Goal: Task Accomplishment & Management: Manage account settings

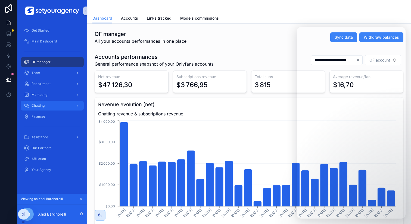
click at [52, 104] on div "Chatting" at bounding box center [52, 105] width 57 height 9
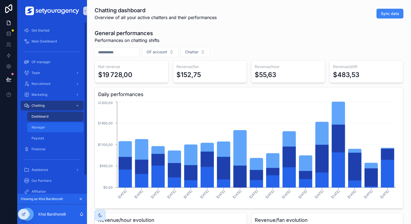
click at [53, 128] on div "Manager" at bounding box center [55, 127] width 50 height 9
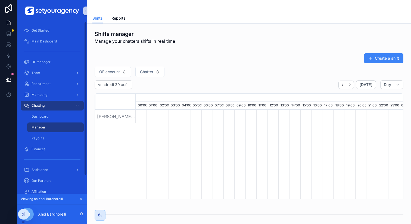
scroll to position [0, 1845]
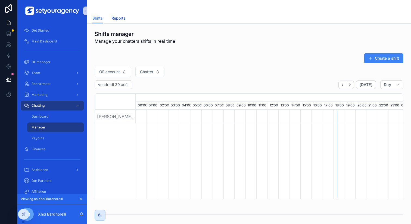
click at [119, 17] on span "Reports" at bounding box center [119, 18] width 14 height 5
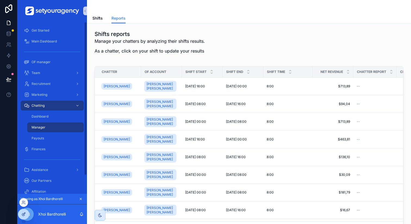
click at [23, 202] on icon at bounding box center [23, 214] width 4 height 4
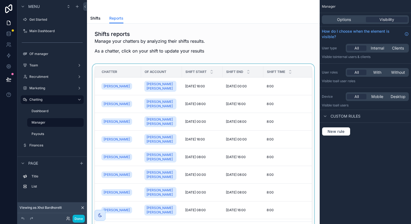
click at [260, 78] on div "scrollable content" at bounding box center [203, 151] width 224 height 175
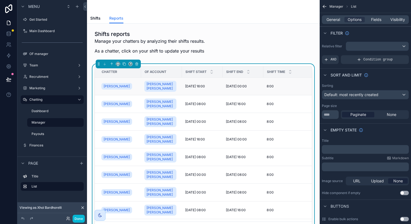
click at [260, 84] on div "[DATE] 00:00 [DATE] 00:00" at bounding box center [243, 86] width 34 height 4
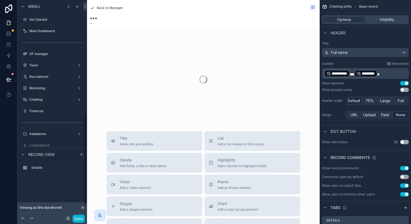
scroll to position [263, 0]
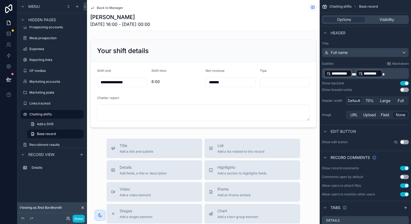
click at [236, 20] on div "Soanina Rakoto [DATE] 16:00 - [DATE] 00:00" at bounding box center [203, 20] width 226 height 14
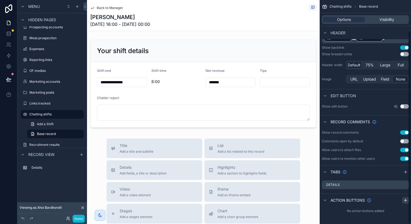
click at [323, 200] on div "scrollable content" at bounding box center [406, 200] width 7 height 7
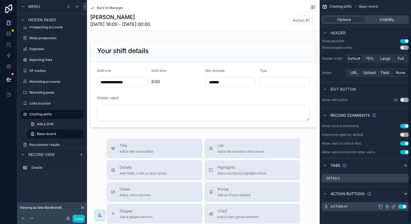
click at [323, 202] on icon "scrollable content" at bounding box center [394, 206] width 4 height 4
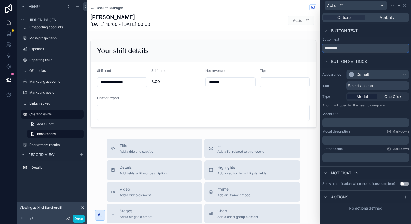
click at [323, 49] on input "*********" at bounding box center [366, 48] width 86 height 9
type input "******"
click at [323, 74] on div "Default" at bounding box center [363, 74] width 13 height 5
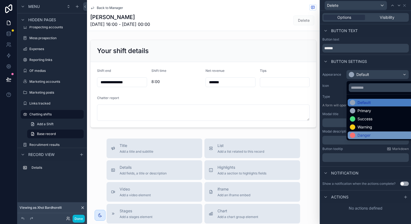
click at [323, 135] on div "Danger" at bounding box center [364, 134] width 13 height 5
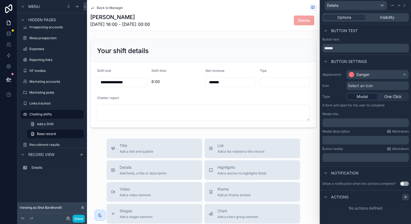
click at [323, 196] on icon at bounding box center [406, 197] width 4 height 4
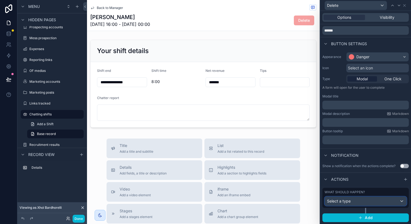
click at [323, 201] on div "Select a type" at bounding box center [366, 201] width 82 height 9
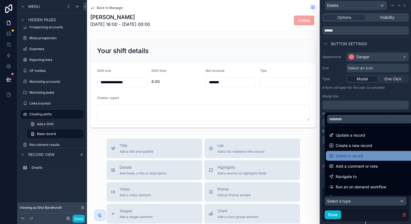
click at [323, 155] on span "Delete a record" at bounding box center [349, 156] width 27 height 7
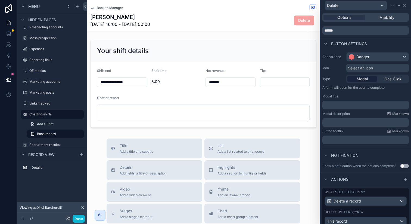
scroll to position [51, 0]
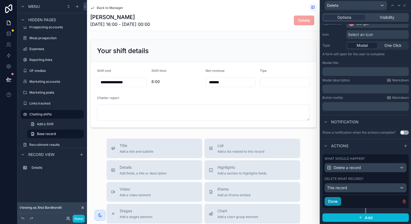
click at [323, 202] on button "Done" at bounding box center [333, 201] width 17 height 9
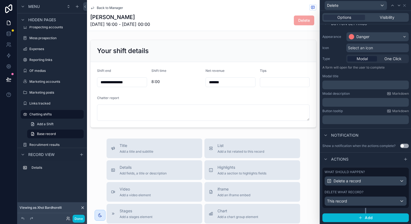
scroll to position [0, 0]
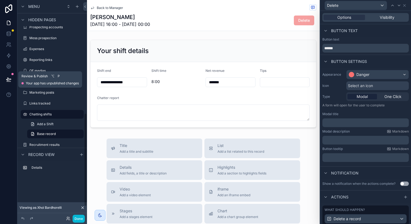
click at [4, 78] on button at bounding box center [9, 79] width 12 height 15
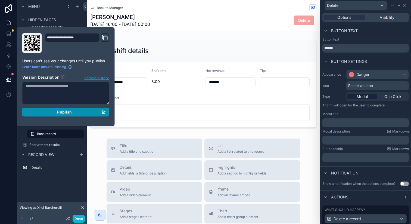
click at [53, 115] on button "Publish" at bounding box center [65, 112] width 87 height 9
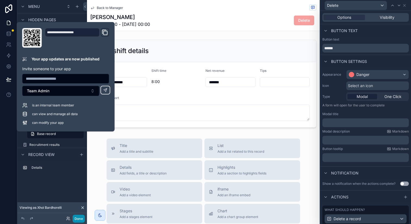
click at [77, 202] on button "Done" at bounding box center [79, 219] width 12 height 8
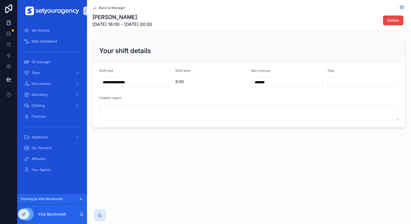
click at [108, 9] on span "Back to Manager" at bounding box center [112, 8] width 26 height 4
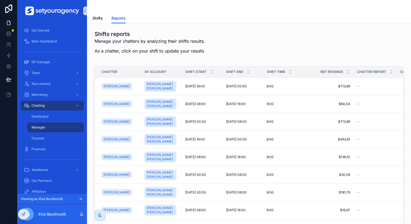
click at [112, 18] on span "Reports" at bounding box center [119, 18] width 14 height 5
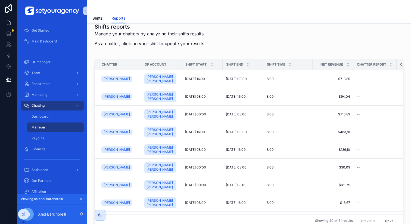
scroll to position [8, 0]
click at [290, 76] on div "8:00 8:00" at bounding box center [288, 78] width 43 height 4
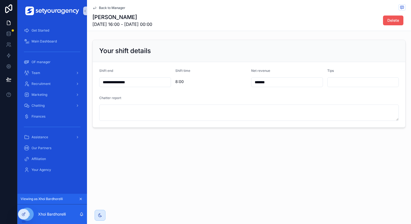
click at [323, 21] on span "Delete" at bounding box center [394, 20] width 12 height 5
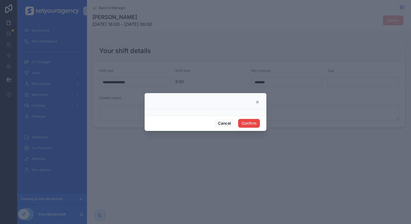
click at [259, 102] on icon at bounding box center [257, 102] width 4 height 4
